Goal: Find contact information: Find contact information

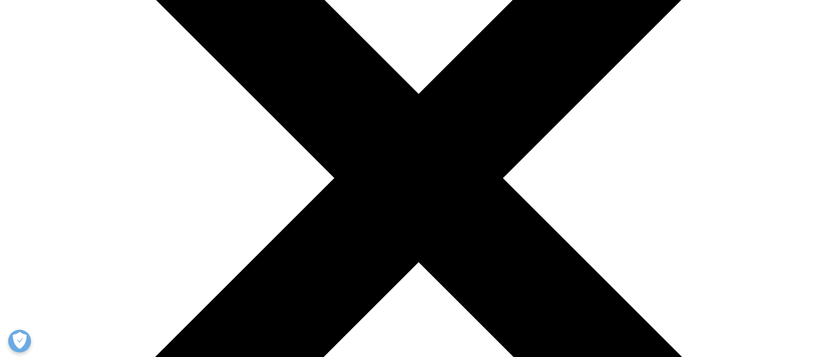
scroll to position [1287, 0]
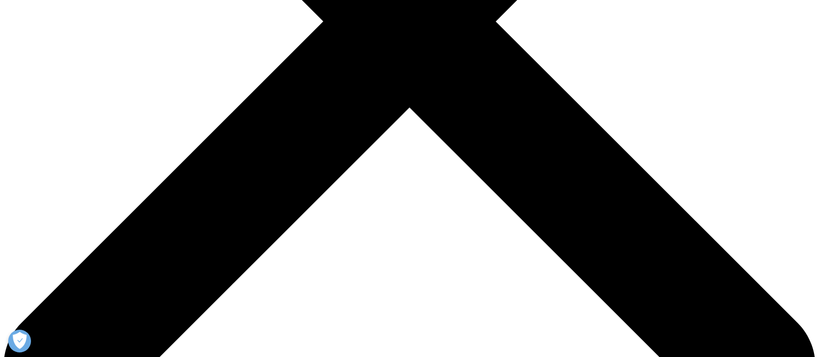
scroll to position [410, 0]
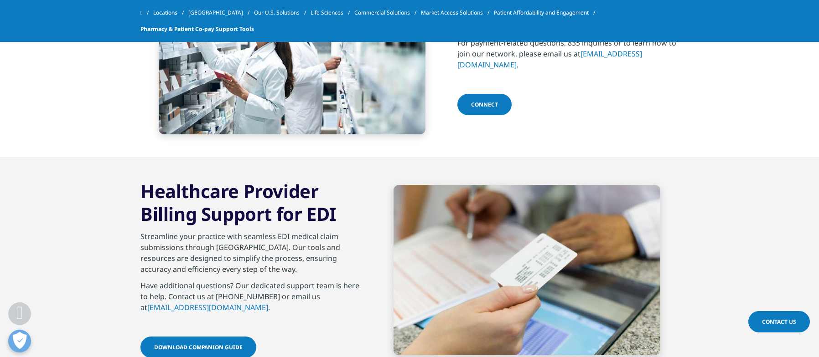
click at [491, 101] on span "Connect" at bounding box center [484, 105] width 27 height 8
